Goal: Go to known website: Access a specific website the user already knows

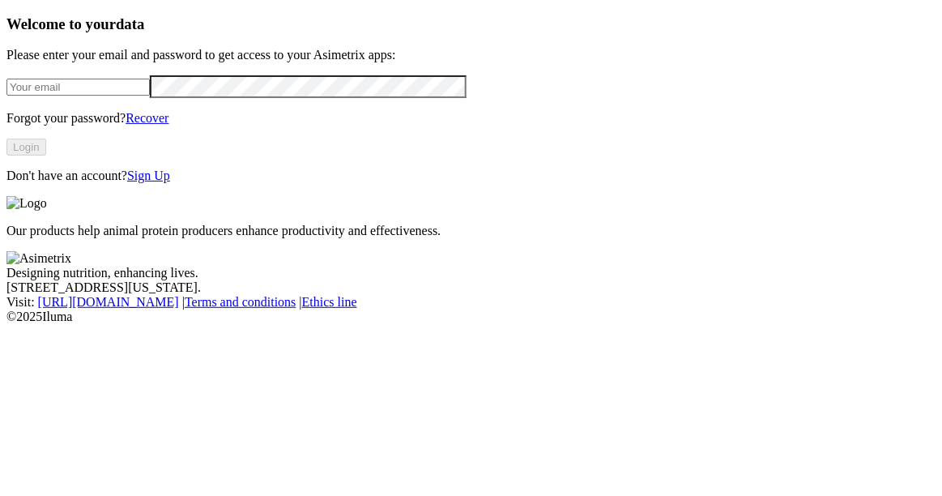
type input "[PERSON_NAME][EMAIL_ADDRESS][DOMAIN_NAME]"
click at [46, 156] on button "Login" at bounding box center [26, 147] width 40 height 17
